Goal: Information Seeking & Learning: Learn about a topic

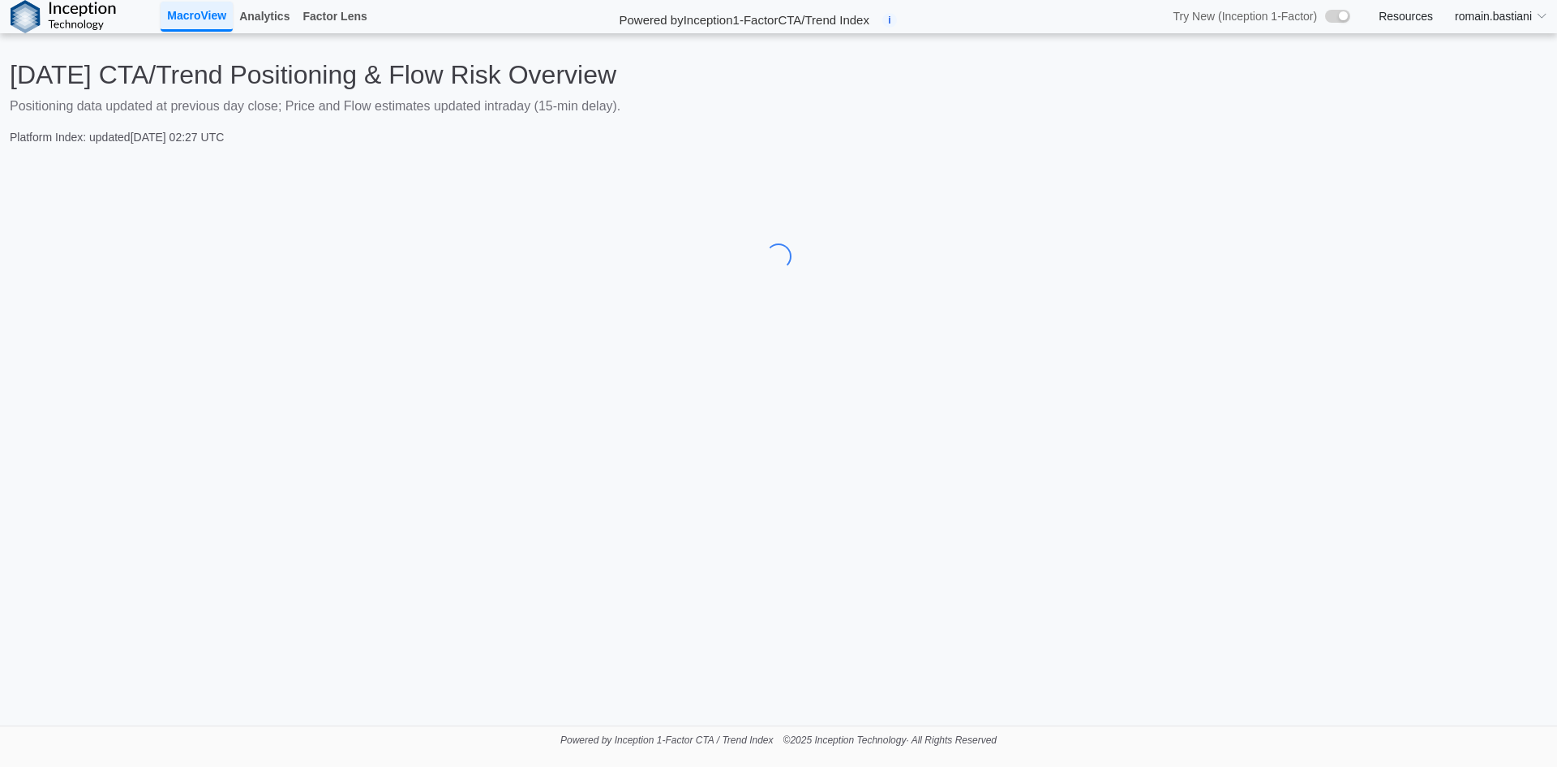
click at [1498, 12] on span "romain.bastiani" at bounding box center [1493, 16] width 77 height 17
click at [357, 11] on link "Factor Lens" at bounding box center [334, 16] width 77 height 28
click at [331, 28] on link "Factor Lens" at bounding box center [334, 16] width 77 height 28
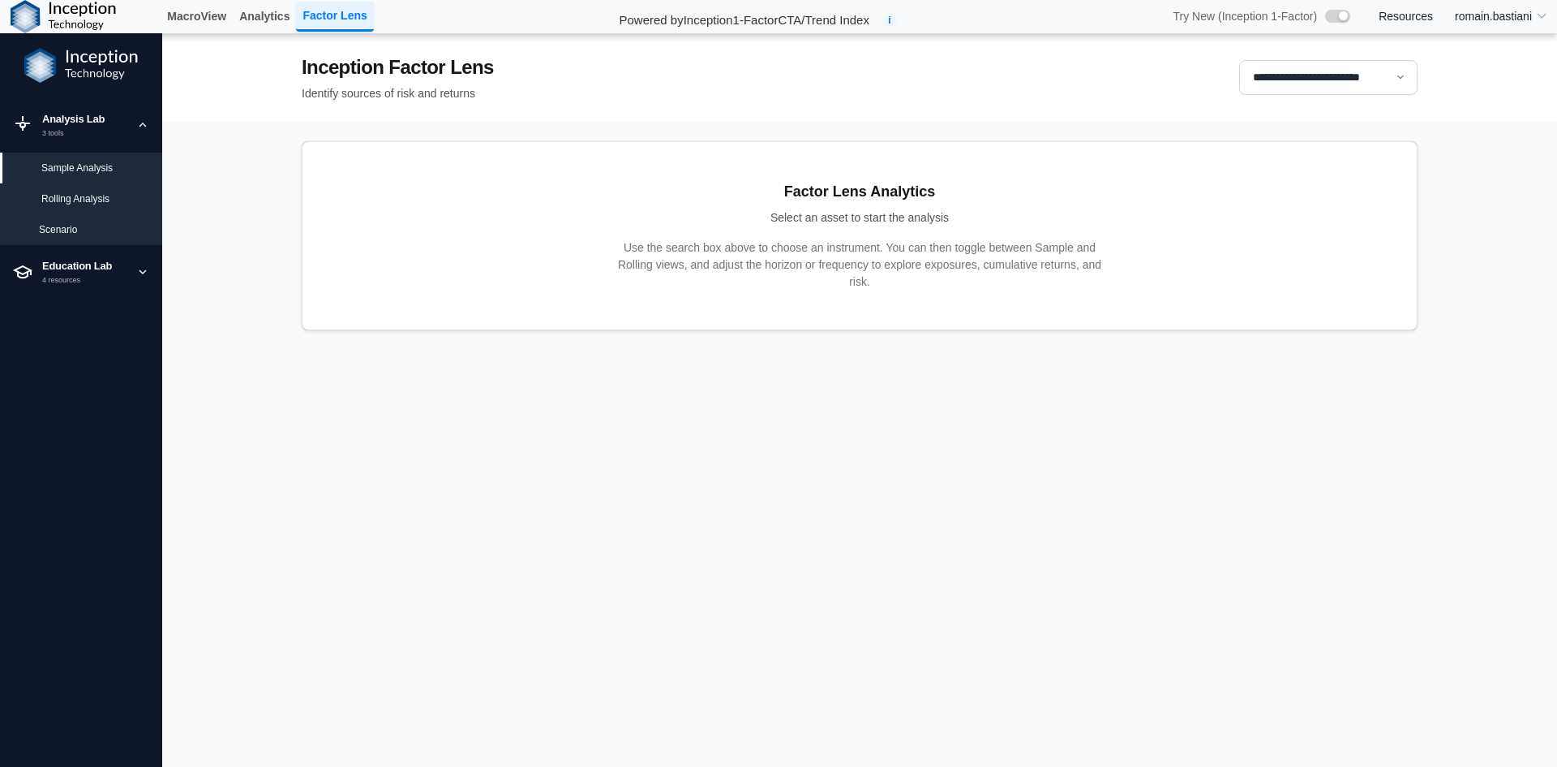
click at [90, 196] on div "Rolling Analysis" at bounding box center [95, 198] width 108 height 15
click at [107, 221] on div "Scenario" at bounding box center [81, 229] width 162 height 31
click at [101, 172] on div "Sample Analysis" at bounding box center [95, 168] width 108 height 15
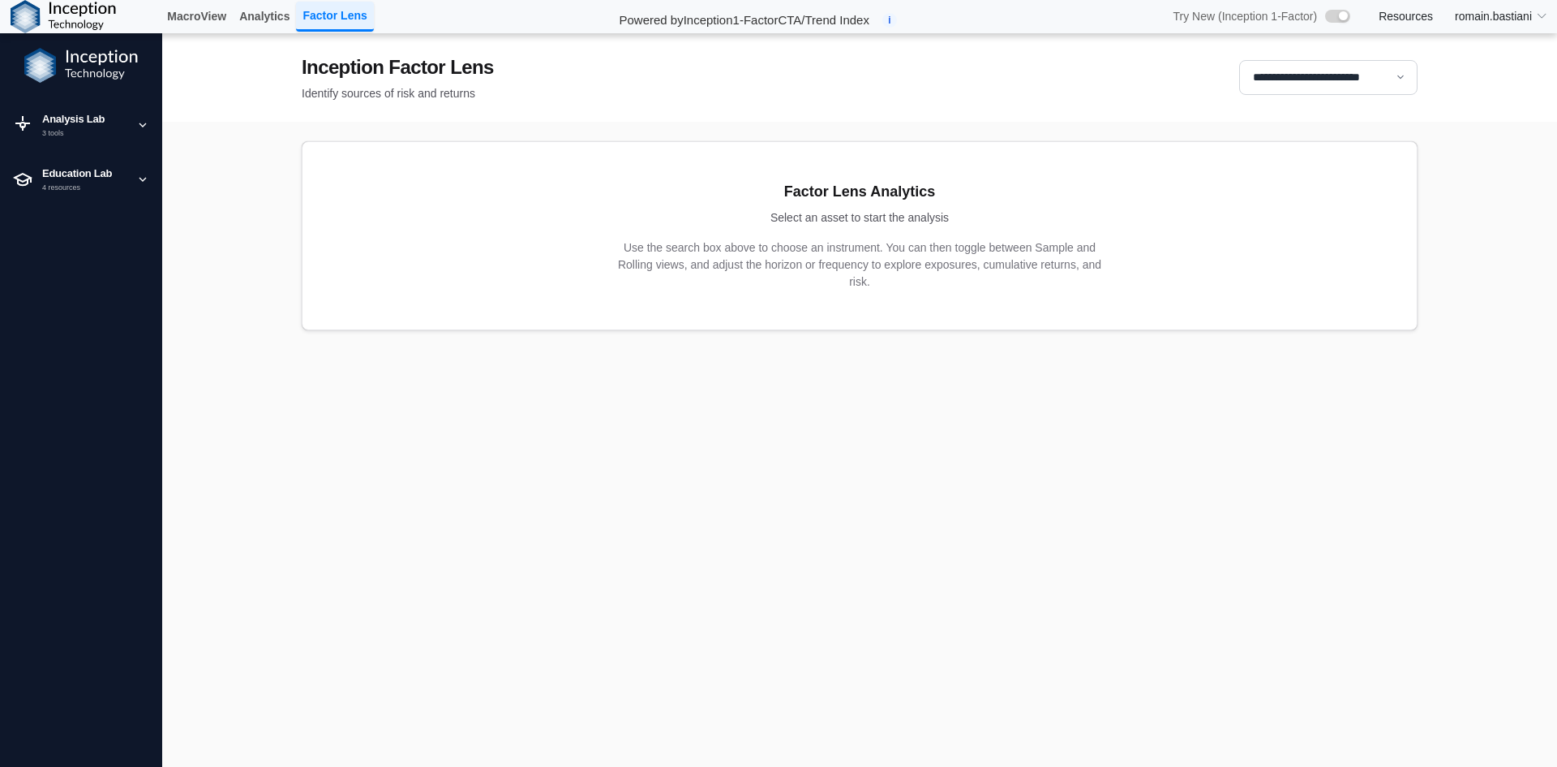
click at [1347, 80] on select "**********" at bounding box center [1328, 77] width 178 height 35
select select "**"
click at [1239, 60] on select "**********" at bounding box center [1328, 77] width 178 height 35
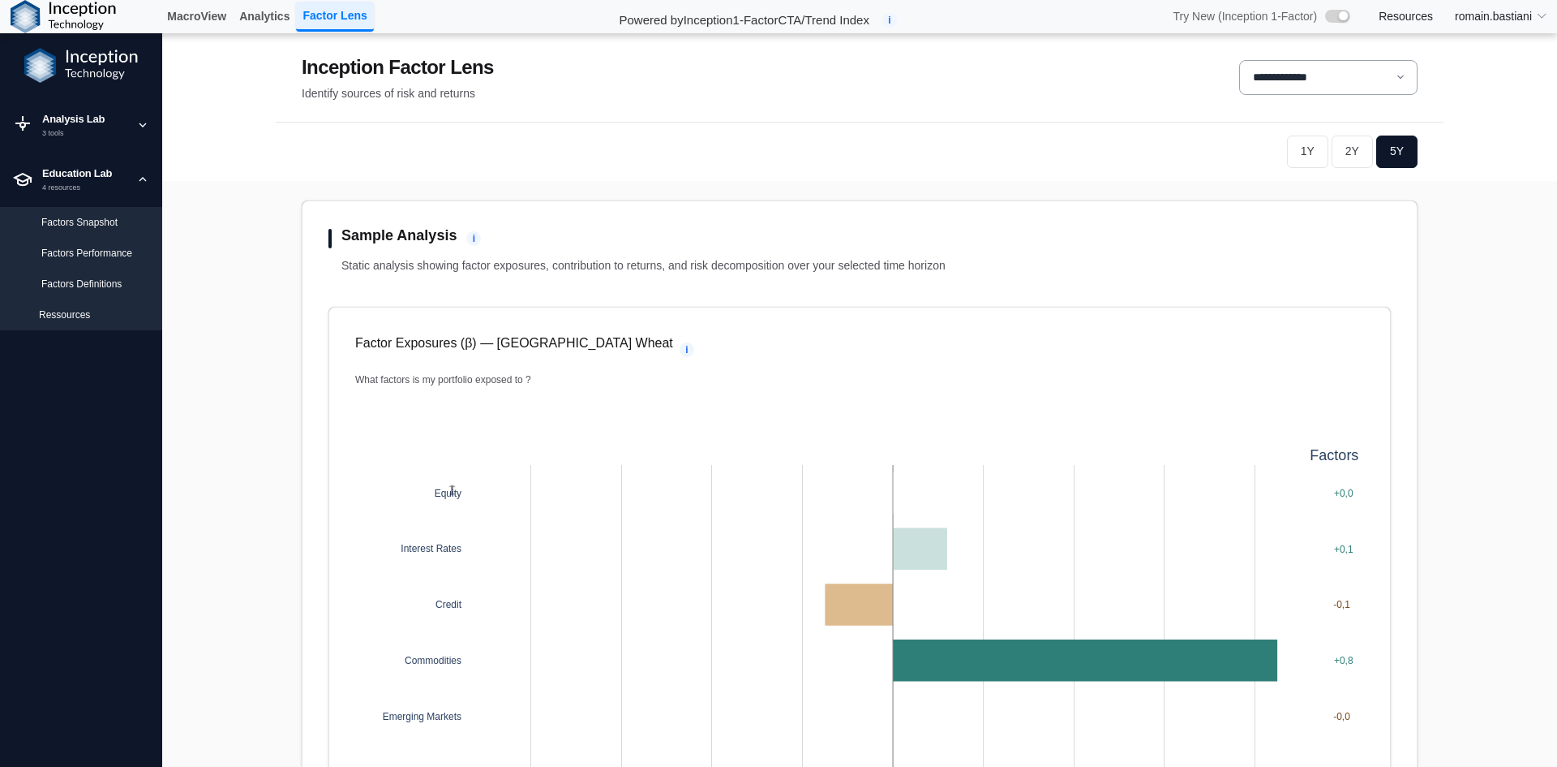
click at [101, 248] on div "Factors Performance" at bounding box center [95, 253] width 108 height 15
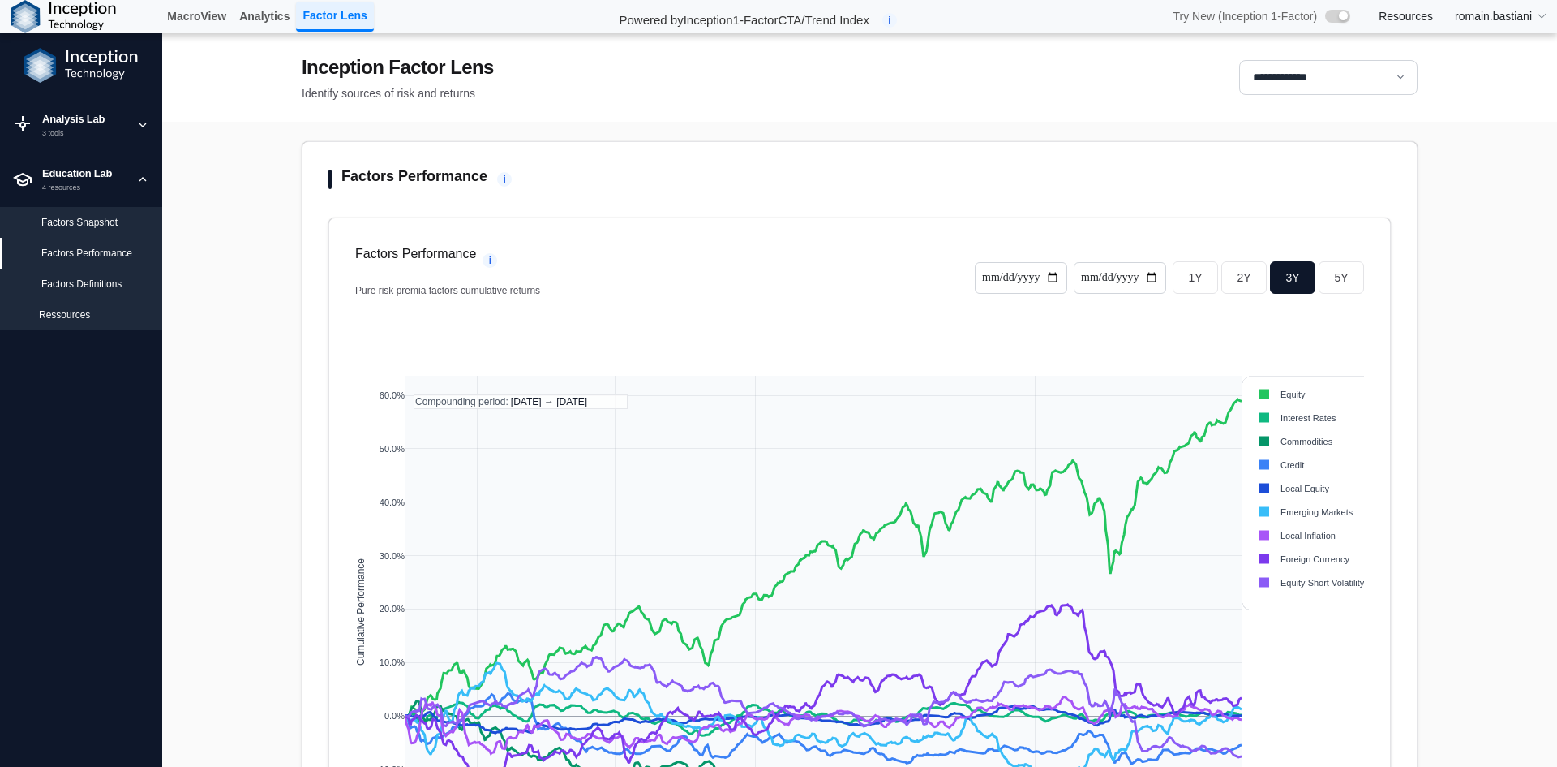
click at [105, 226] on div "Factors Snapshot" at bounding box center [95, 222] width 108 height 15
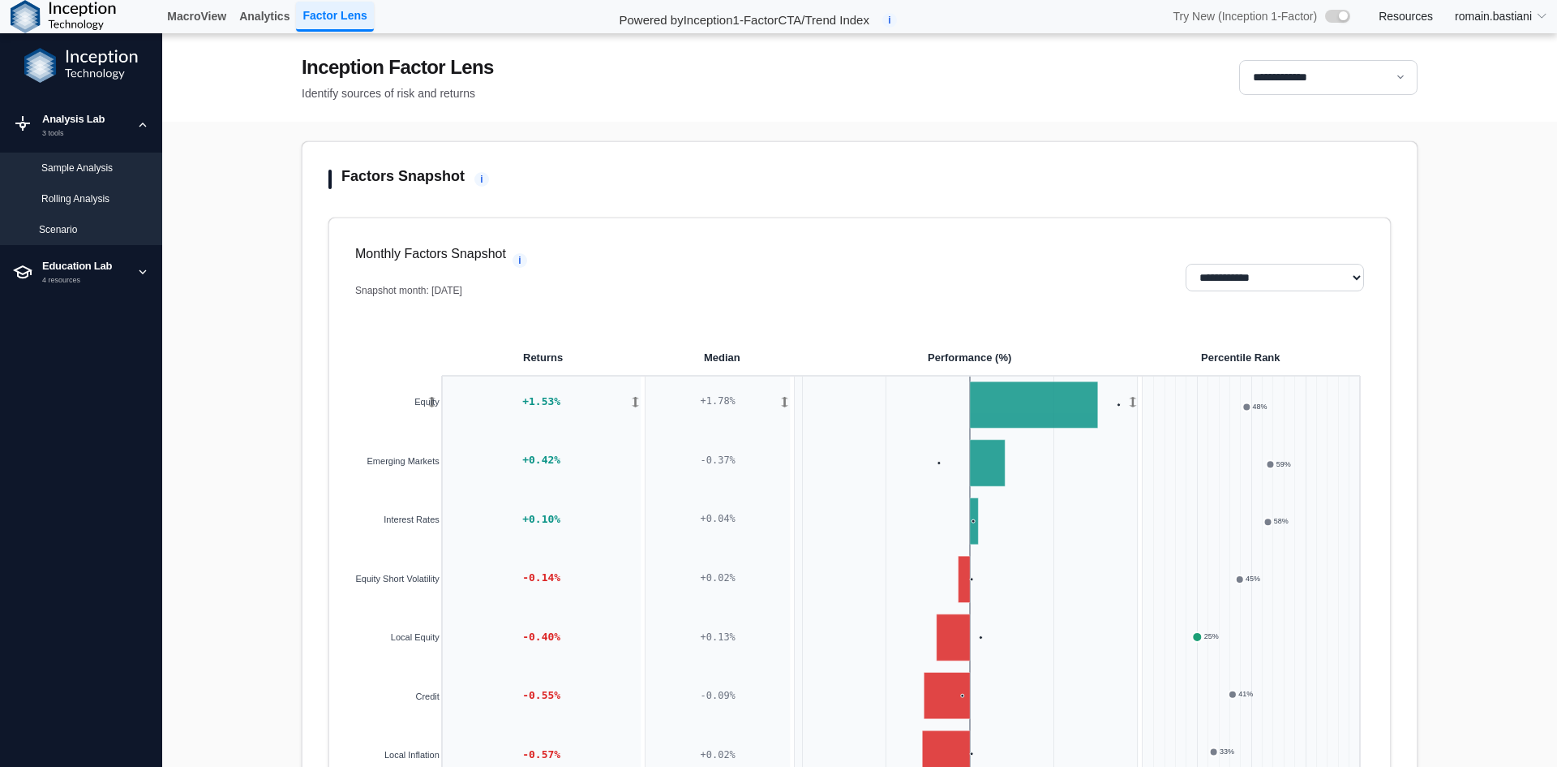
click at [120, 159] on div "Sample Analysis" at bounding box center [81, 167] width 162 height 31
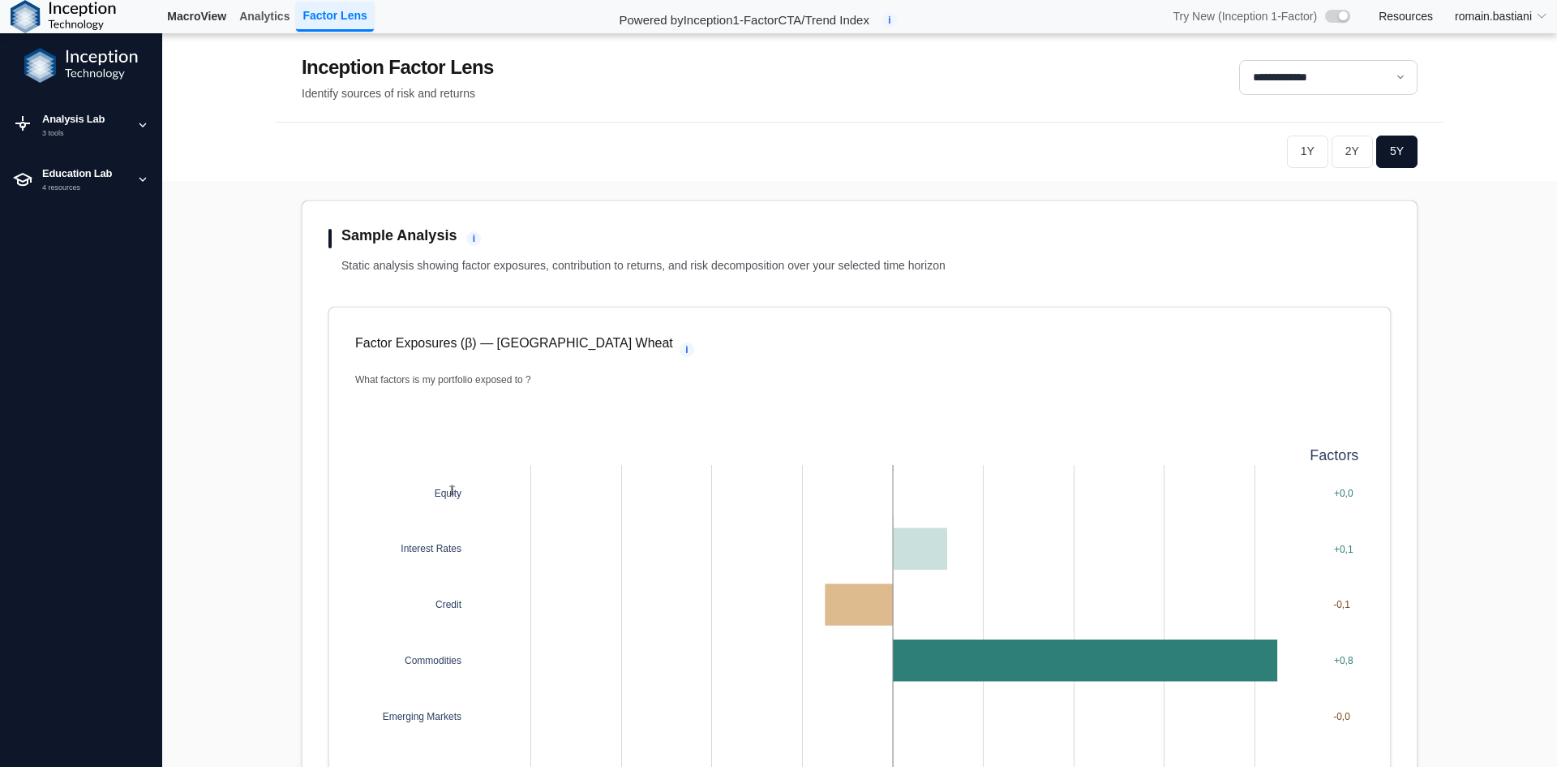
click at [192, 22] on link "MacroView" at bounding box center [197, 16] width 72 height 28
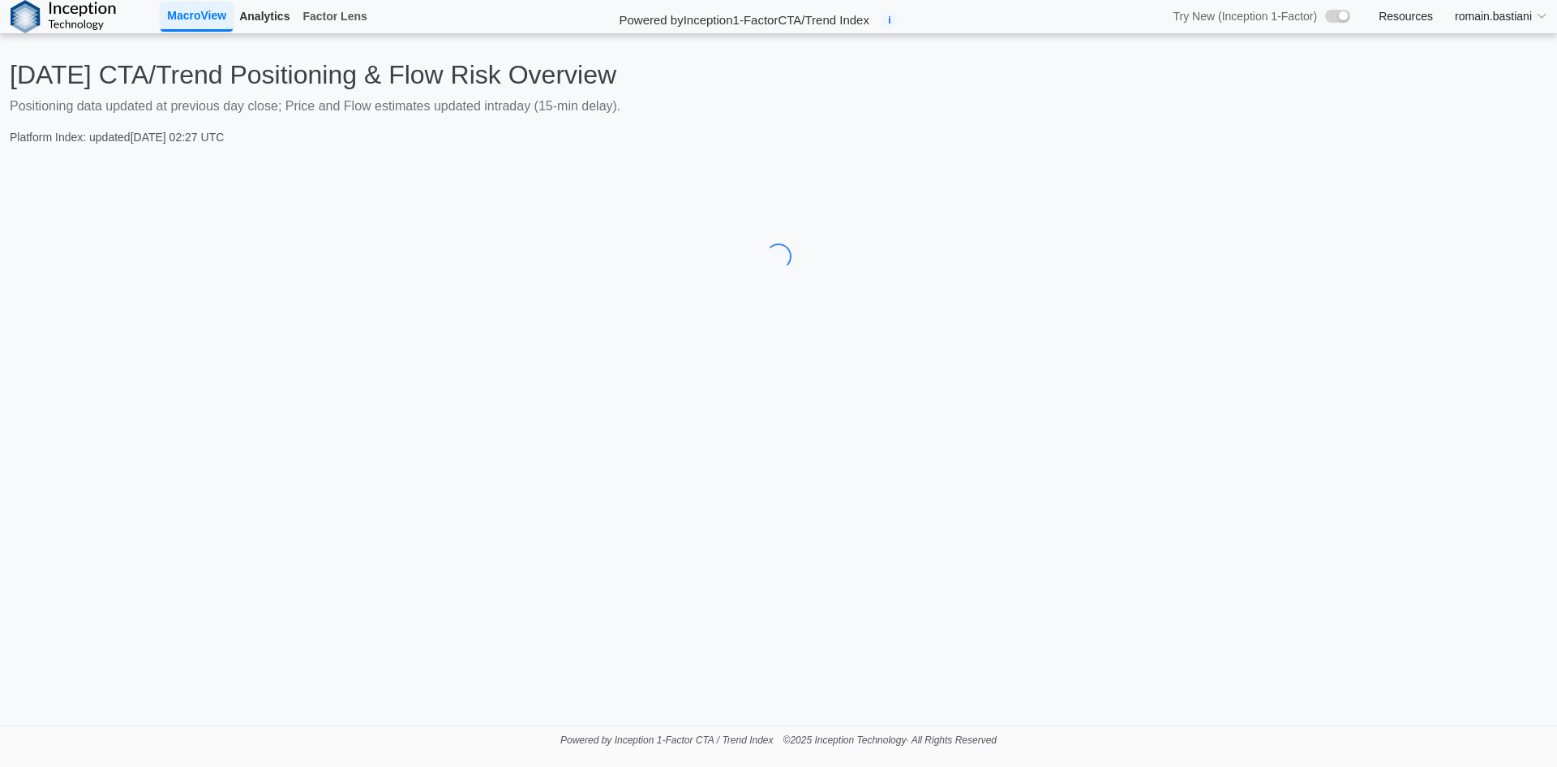
click at [283, 17] on link "Analytics" at bounding box center [264, 16] width 63 height 28
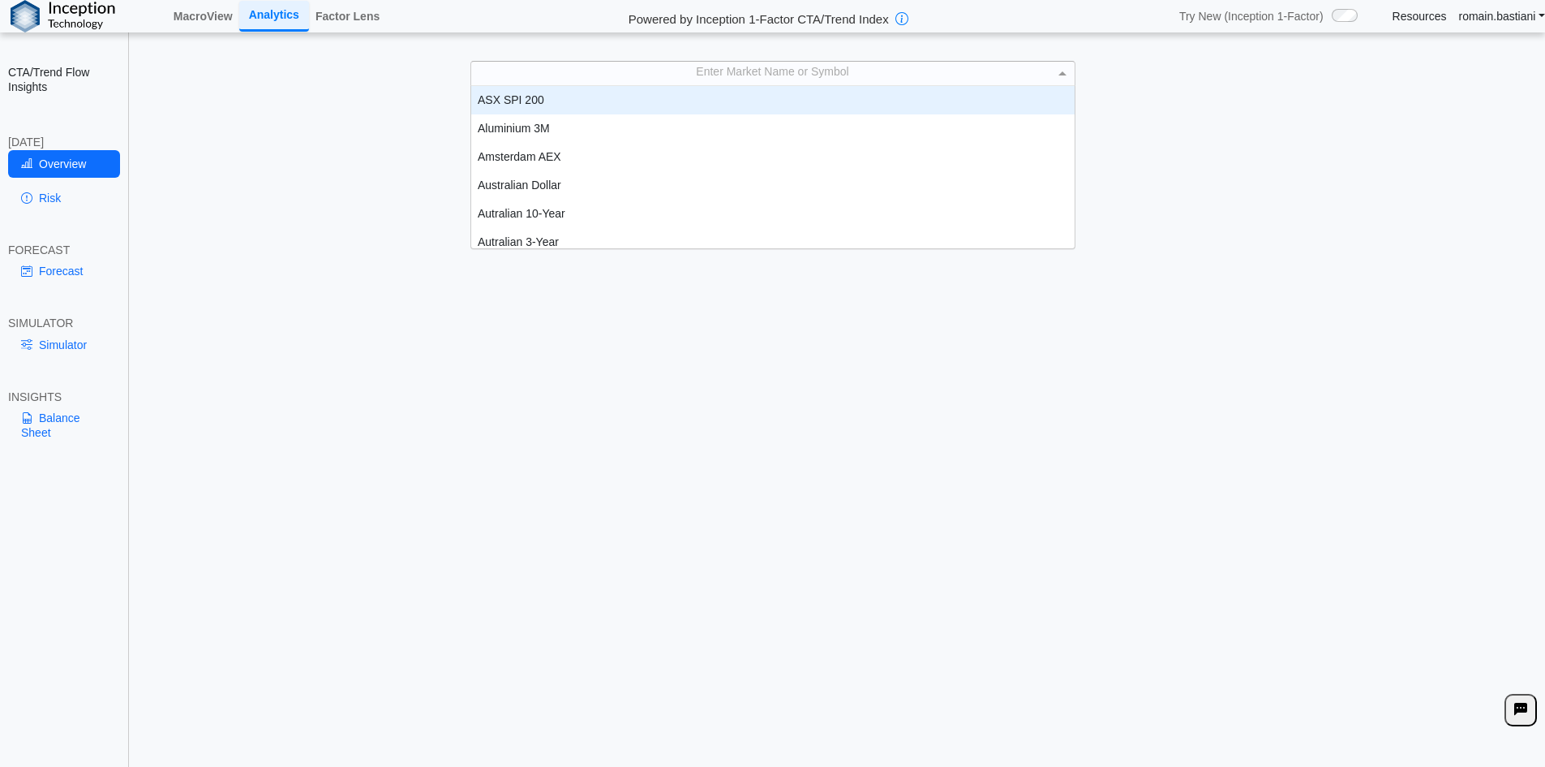
click at [643, 63] on div "Enter Market Name or Symbol" at bounding box center [772, 73] width 603 height 23
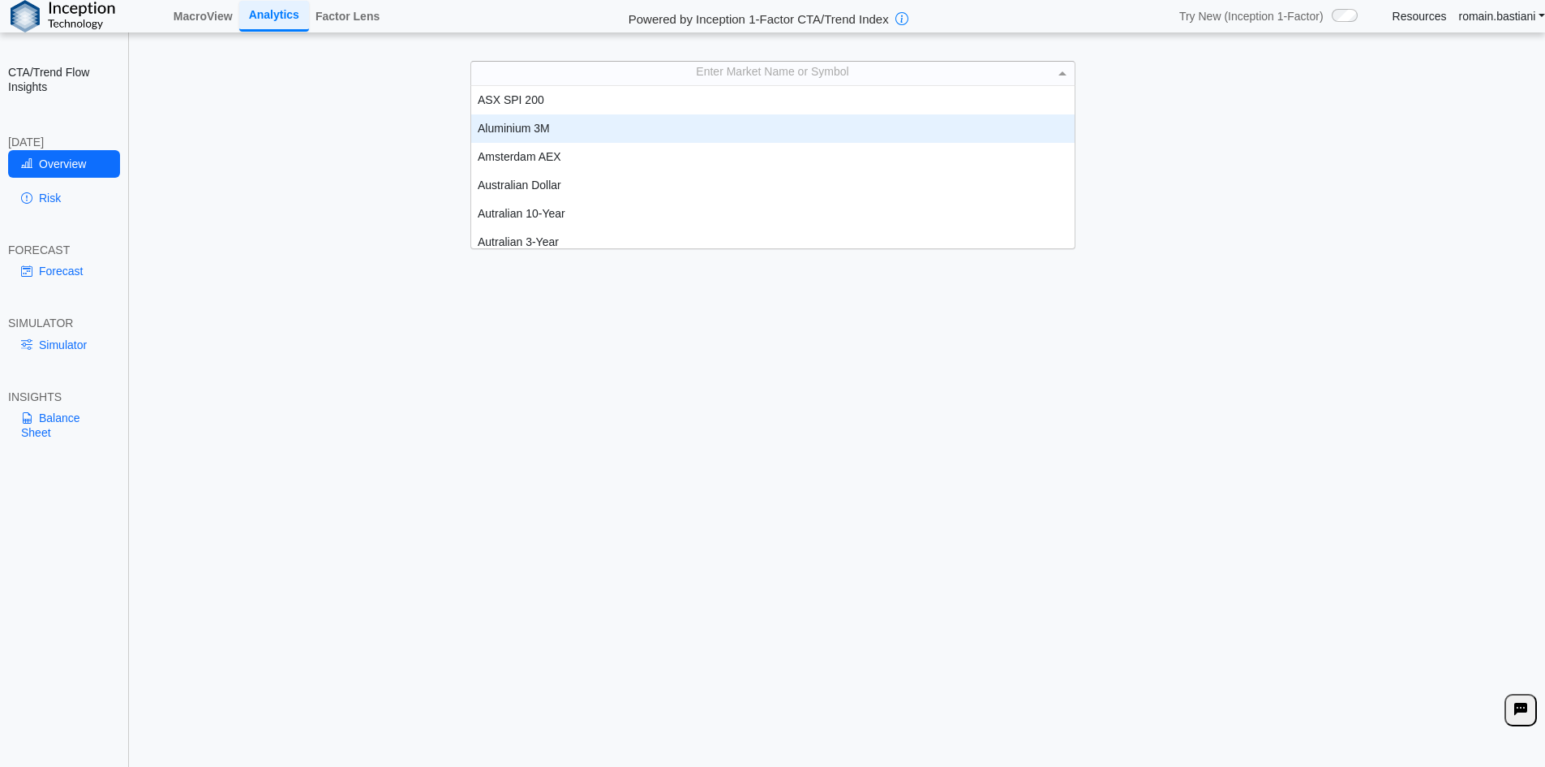
click at [634, 142] on div "Aluminium 3M" at bounding box center [772, 128] width 603 height 28
